Goal: Find specific page/section: Find specific page/section

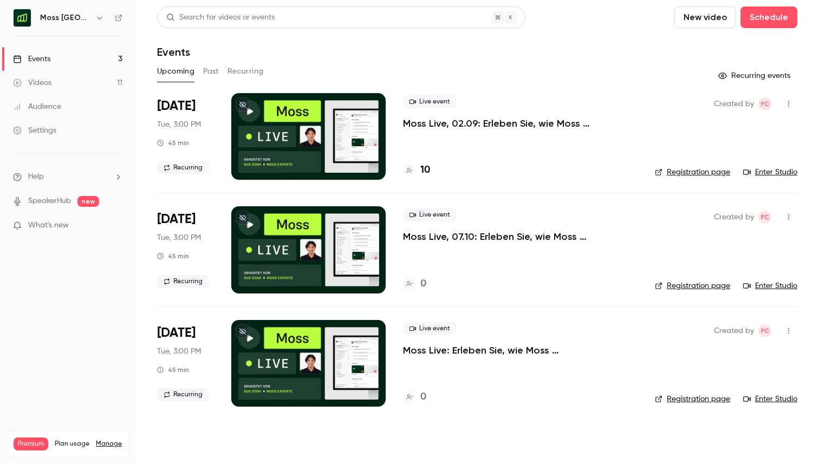
click at [320, 147] on div at bounding box center [308, 136] width 154 height 87
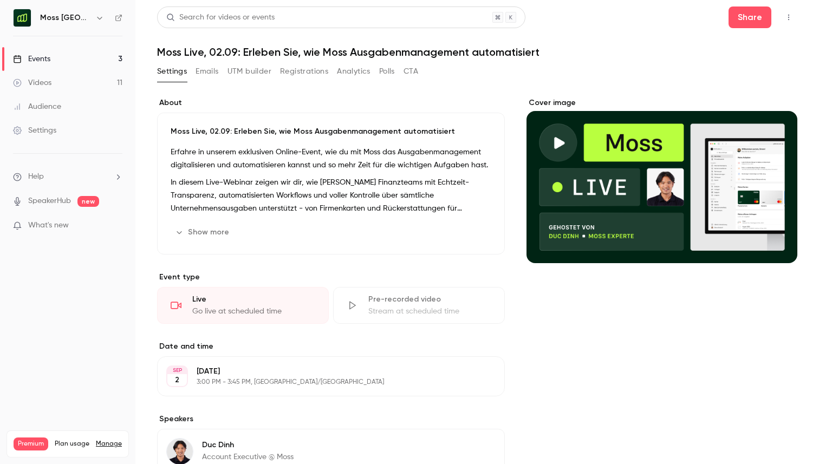
click at [212, 71] on button "Emails" at bounding box center [207, 71] width 23 height 17
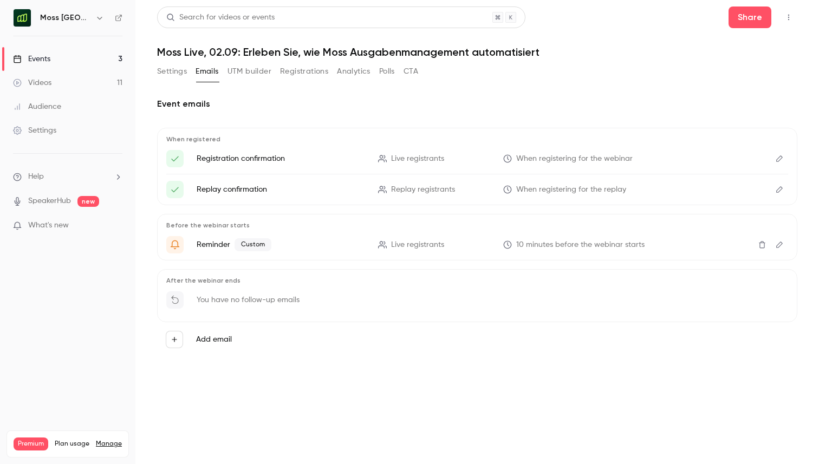
click at [300, 68] on button "Registrations" at bounding box center [304, 71] width 48 height 17
